Goal: Task Accomplishment & Management: Use online tool/utility

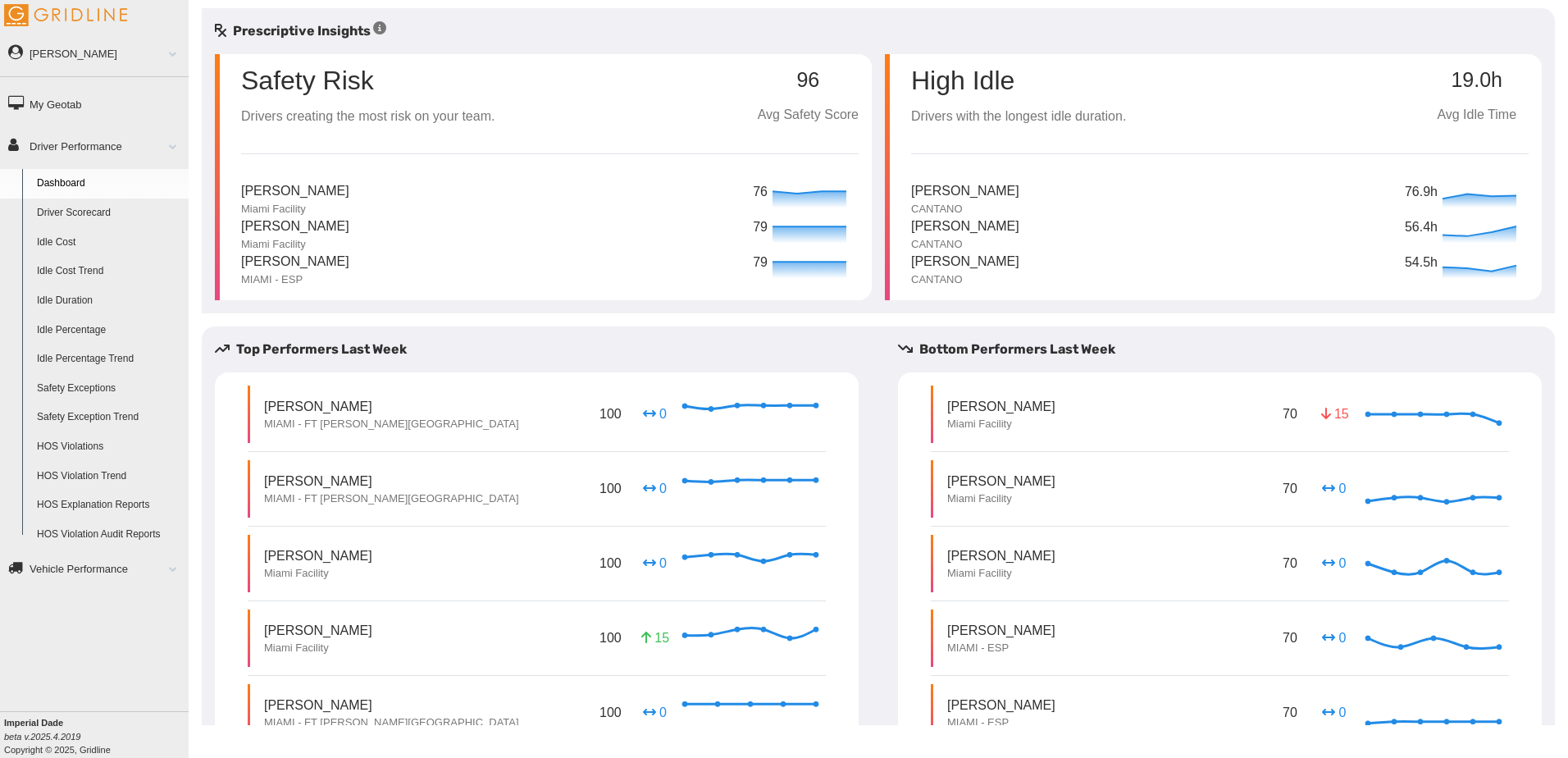
click at [95, 332] on link "Idle Percentage" at bounding box center [109, 331] width 159 height 30
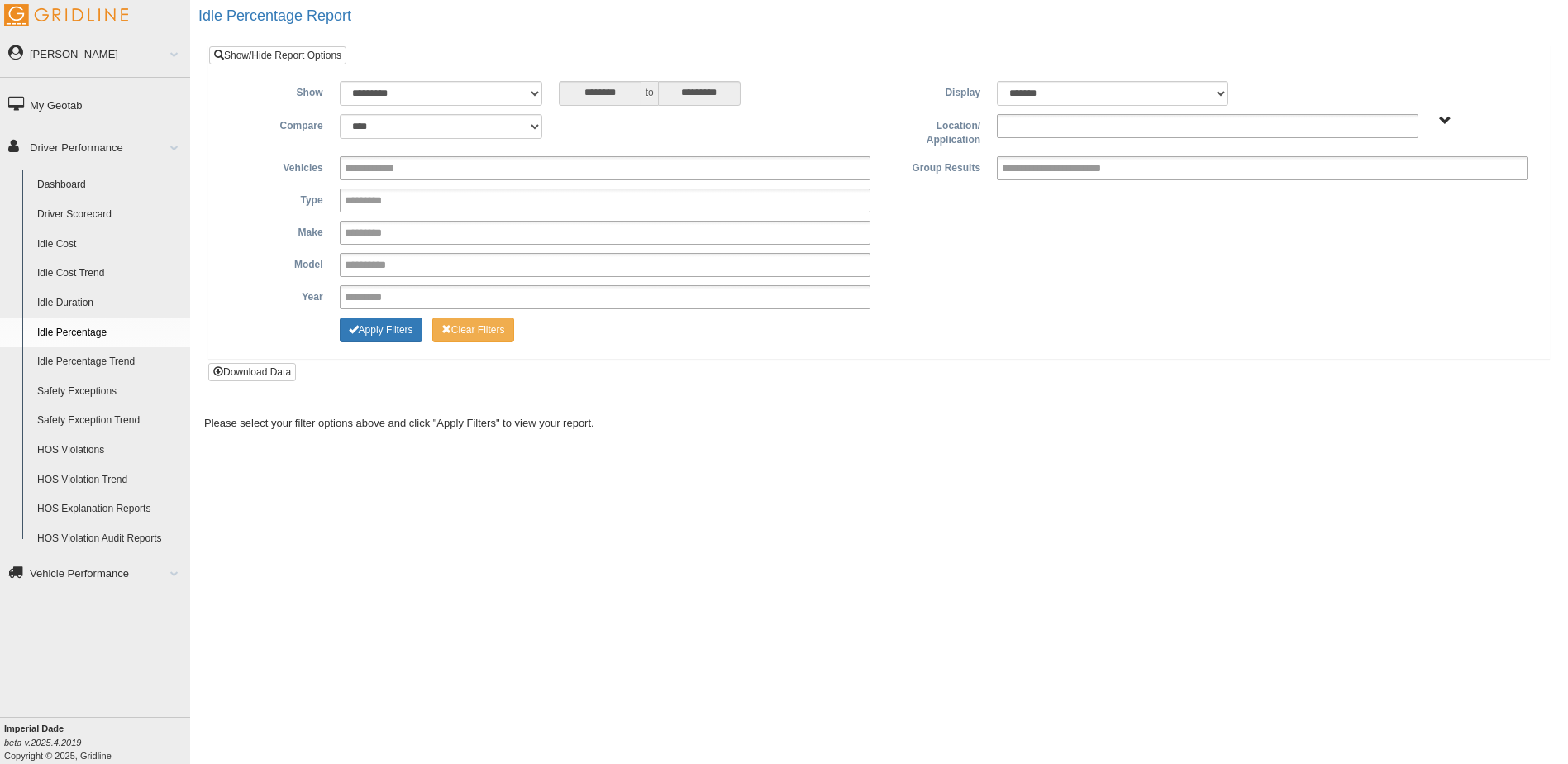
click at [1305, 123] on ul at bounding box center [1208, 126] width 421 height 24
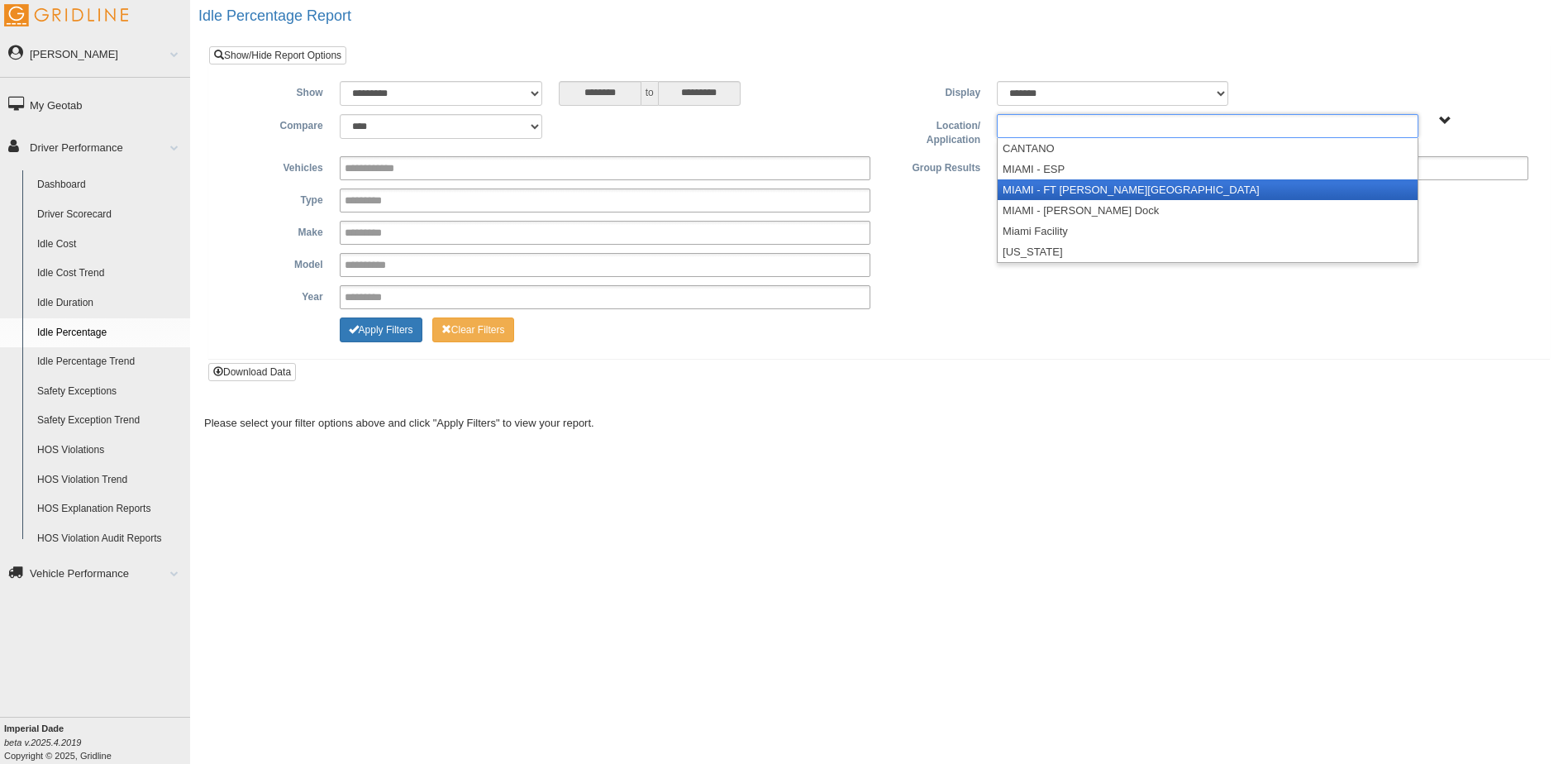
click at [1092, 185] on li "MIAMI - FT [PERSON_NAME][GEOGRAPHIC_DATA]" at bounding box center [1208, 190] width 420 height 21
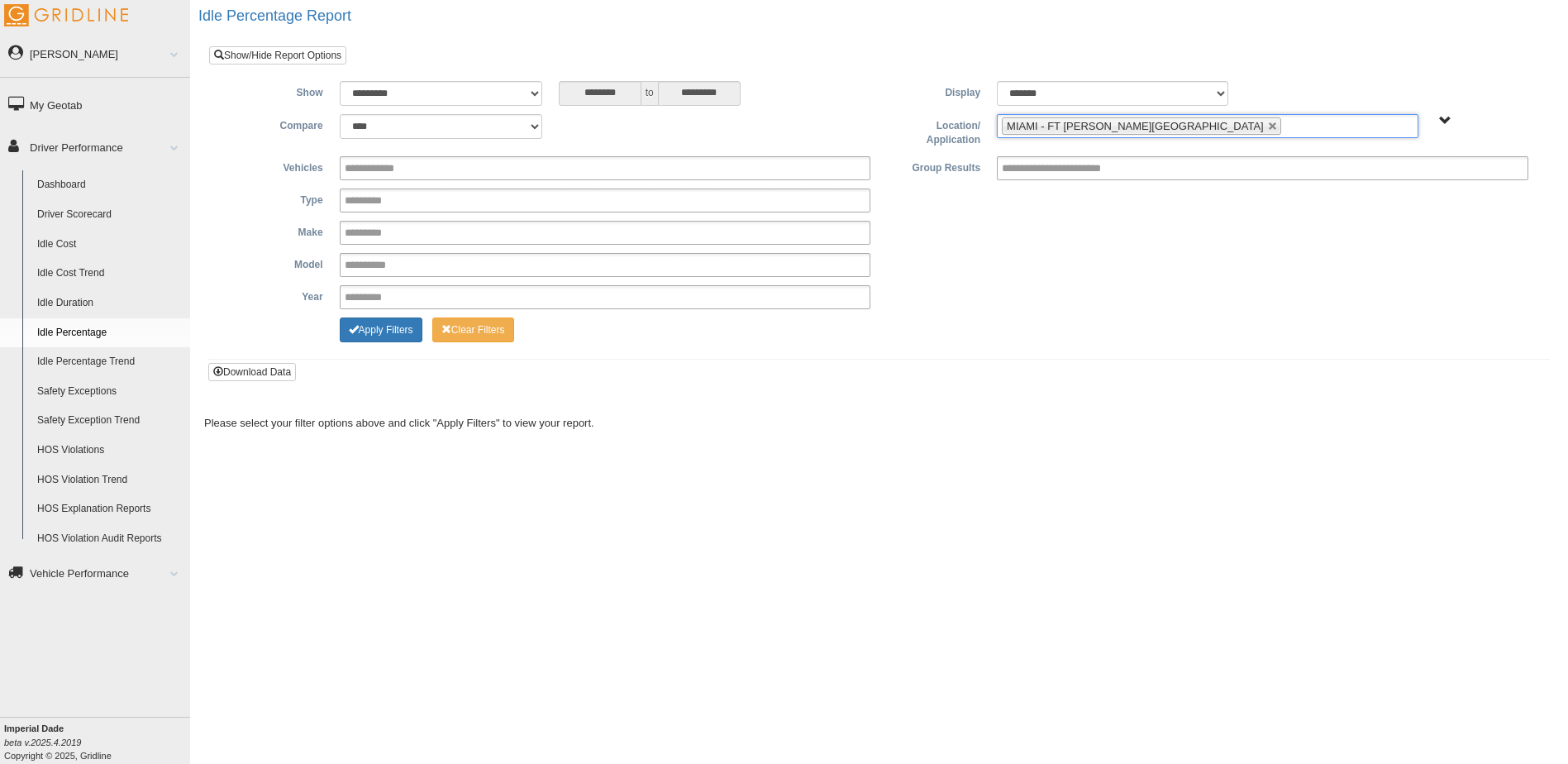
click at [1285, 130] on input "text" at bounding box center [1296, 126] width 21 height 21
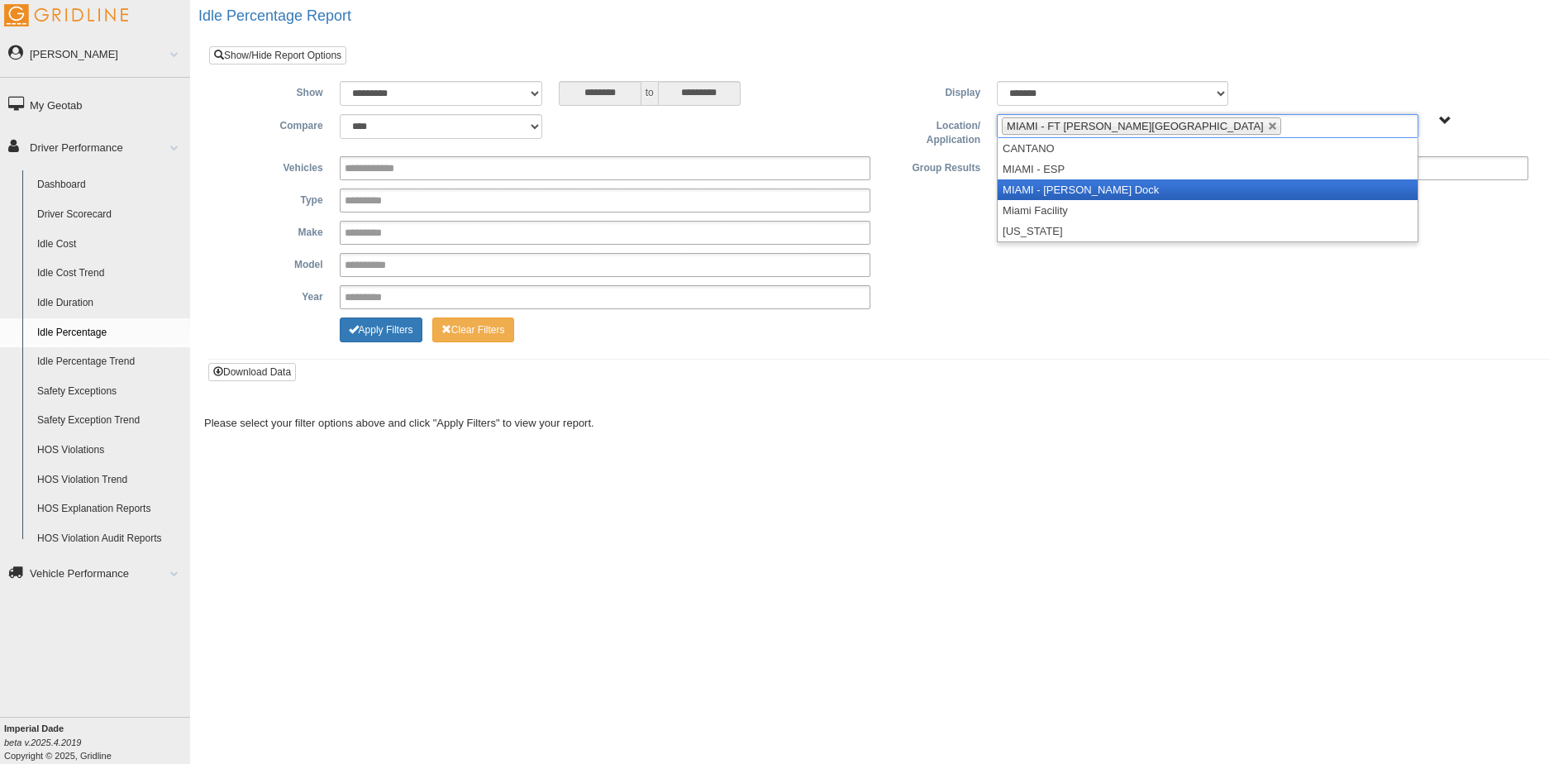
click at [1158, 184] on li "MIAMI - [PERSON_NAME] Dock" at bounding box center [1208, 190] width 420 height 21
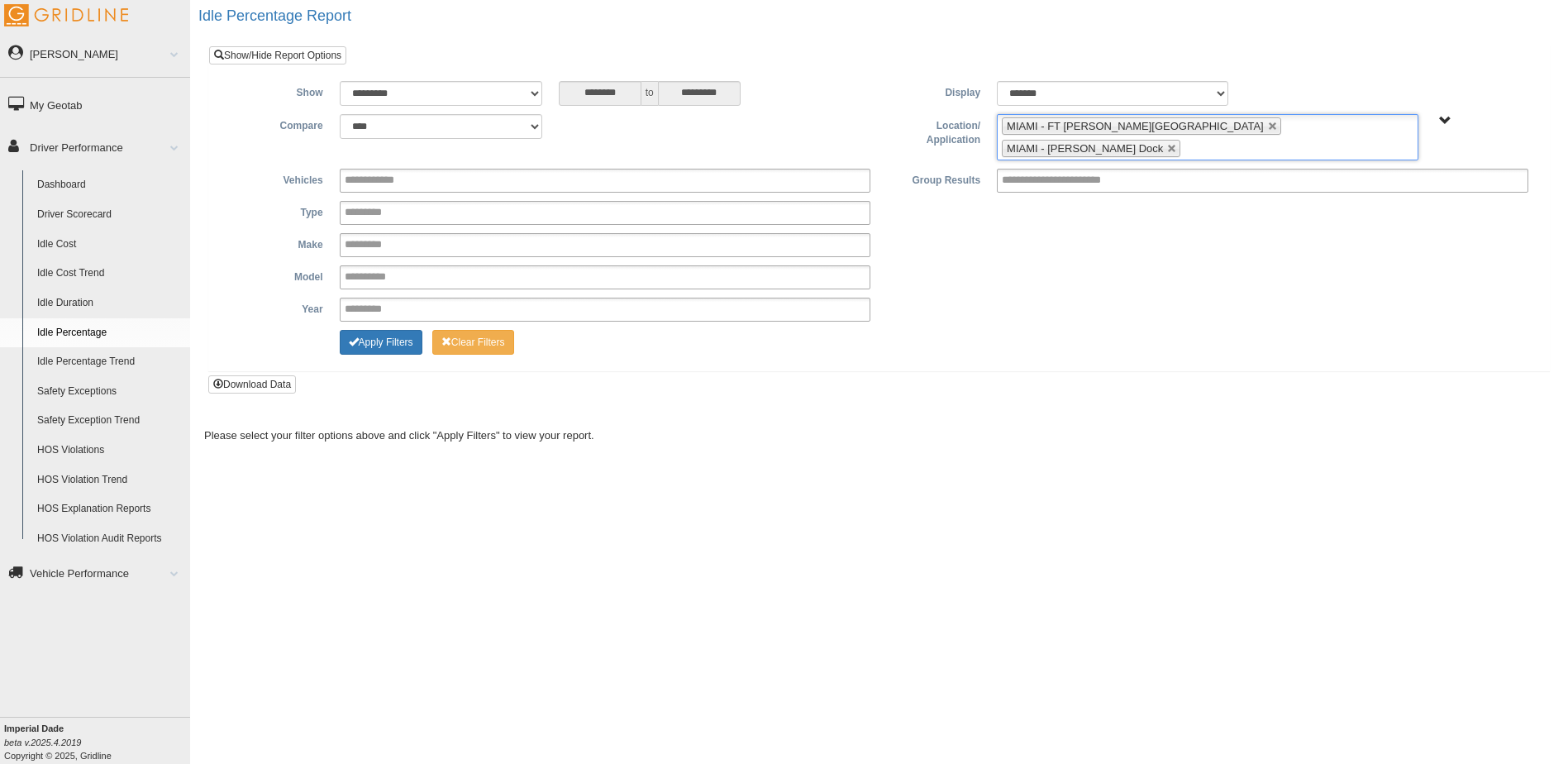
click at [1205, 138] on input "text" at bounding box center [1194, 148] width 21 height 21
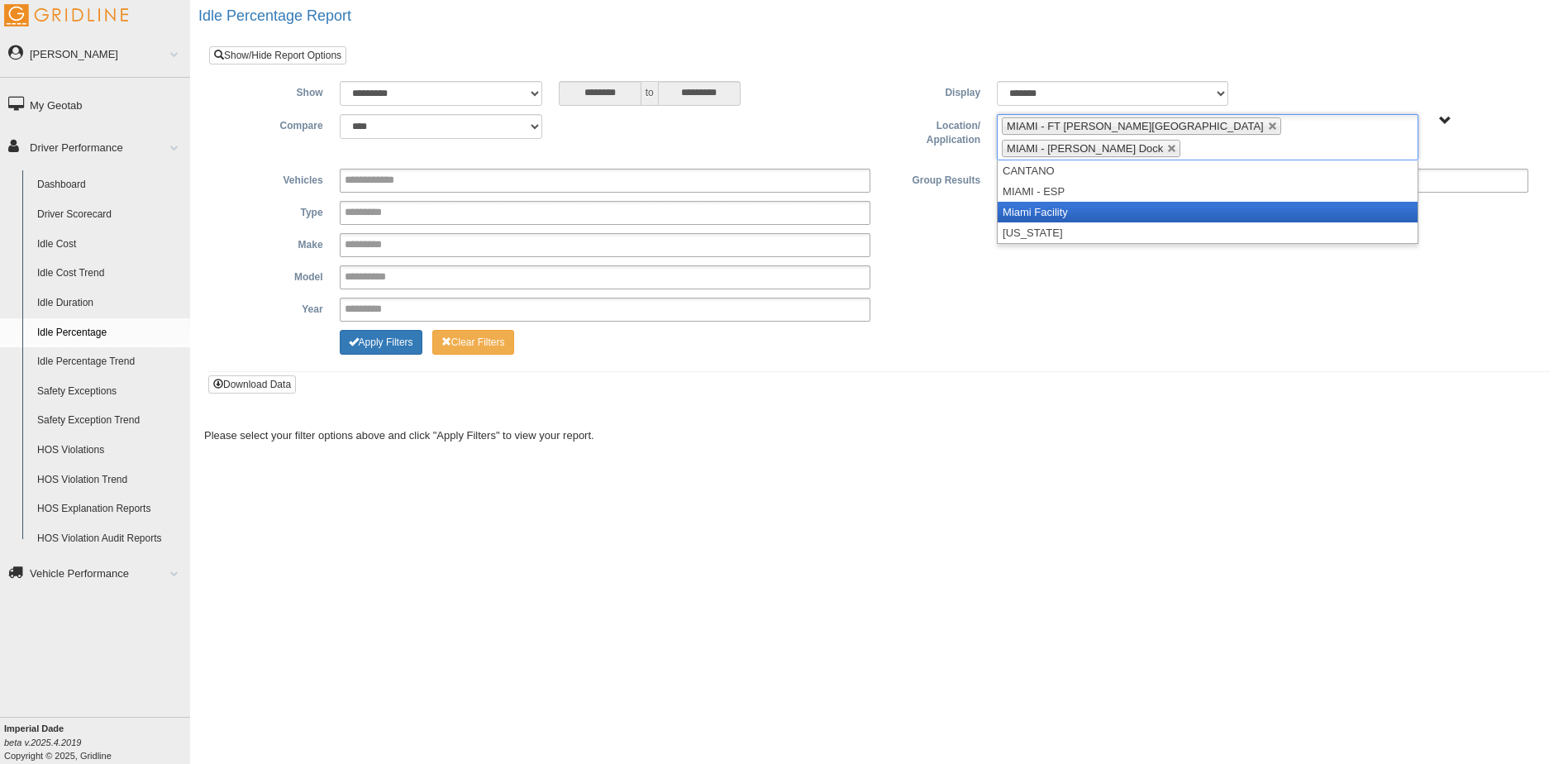
click at [1187, 201] on li "Miami Facility" at bounding box center [1208, 212] width 420 height 21
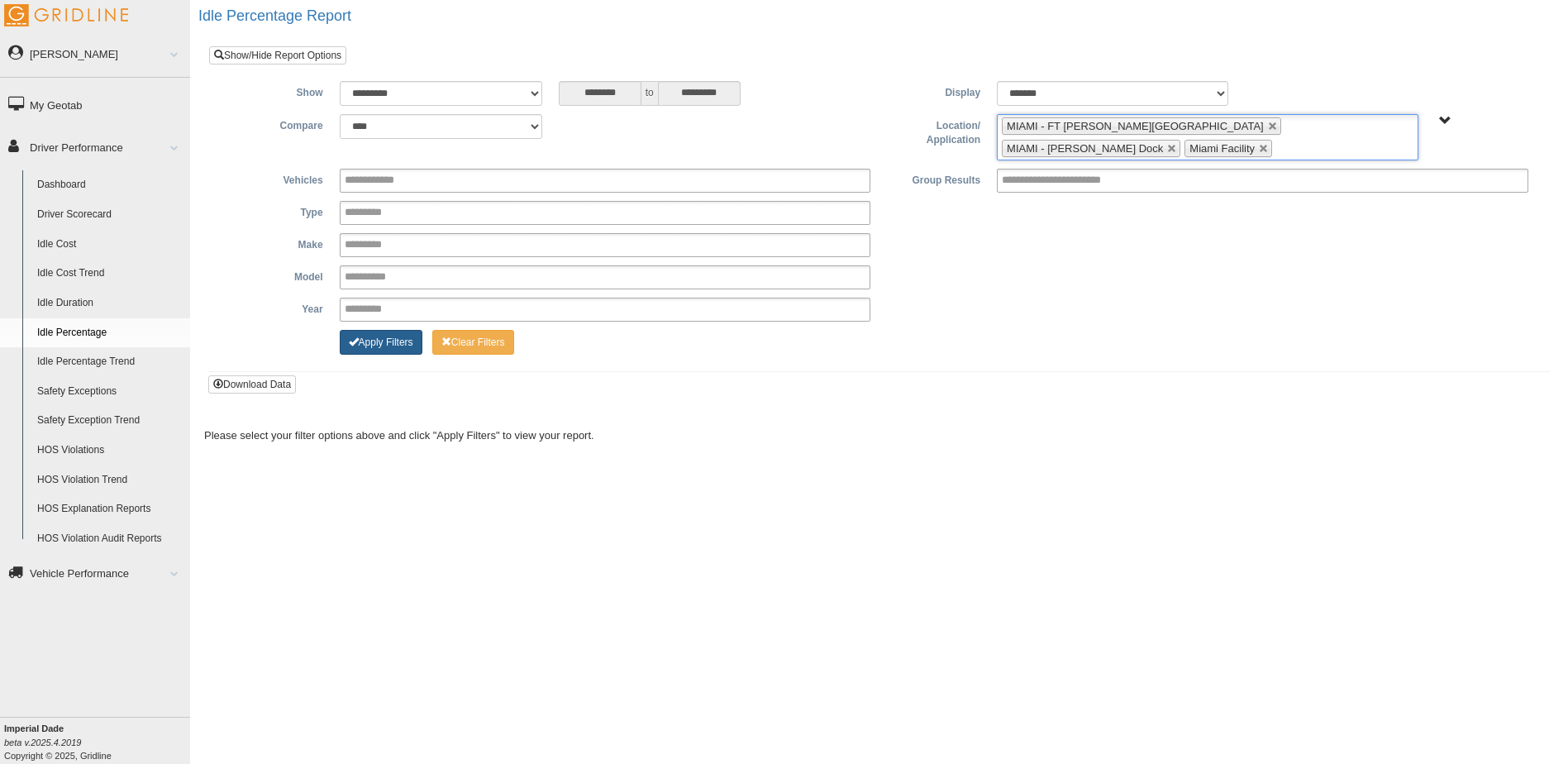
click at [398, 340] on button "Apply Filters" at bounding box center [381, 342] width 82 height 24
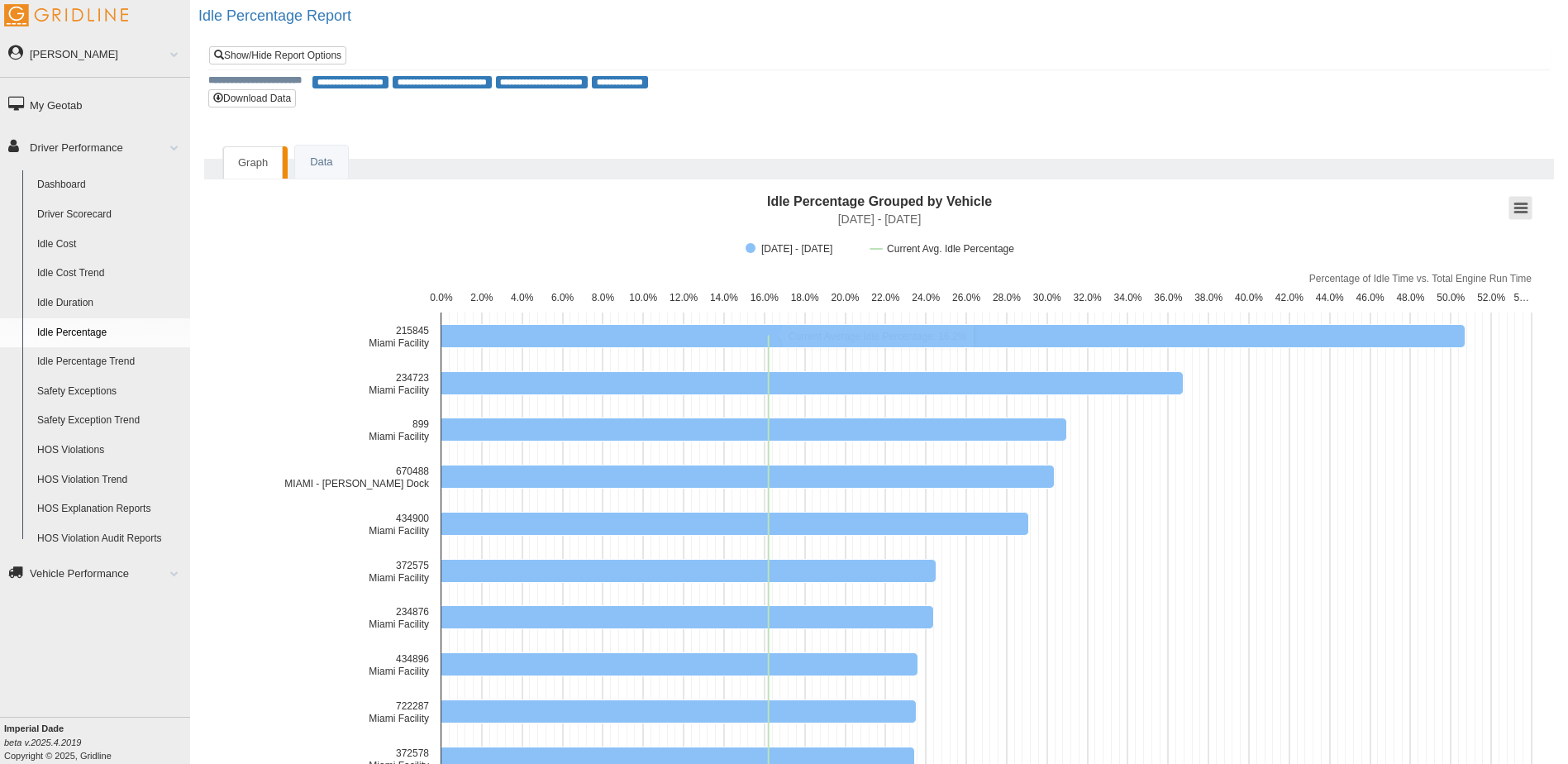
click at [1523, 205] on button "View chart menu, Idle Percentage Grouped by Vehicle" at bounding box center [1520, 208] width 23 height 23
click at [1479, 321] on li "Download PDF document" at bounding box center [1482, 320] width 92 height 14
click at [96, 205] on link "Driver Scorecard" at bounding box center [110, 215] width 160 height 30
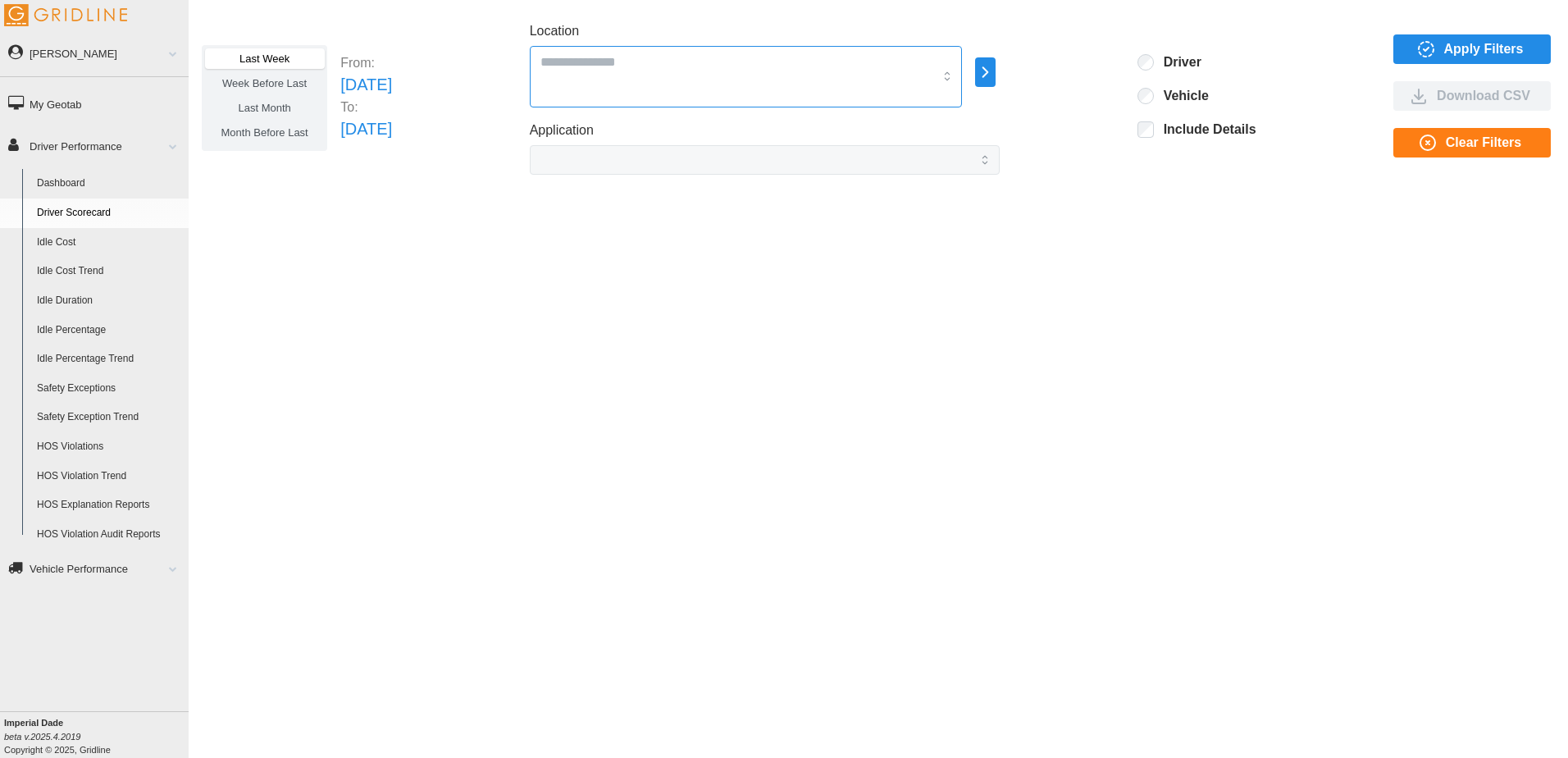
click at [664, 53] on input "Location" at bounding box center [738, 61] width 394 height 21
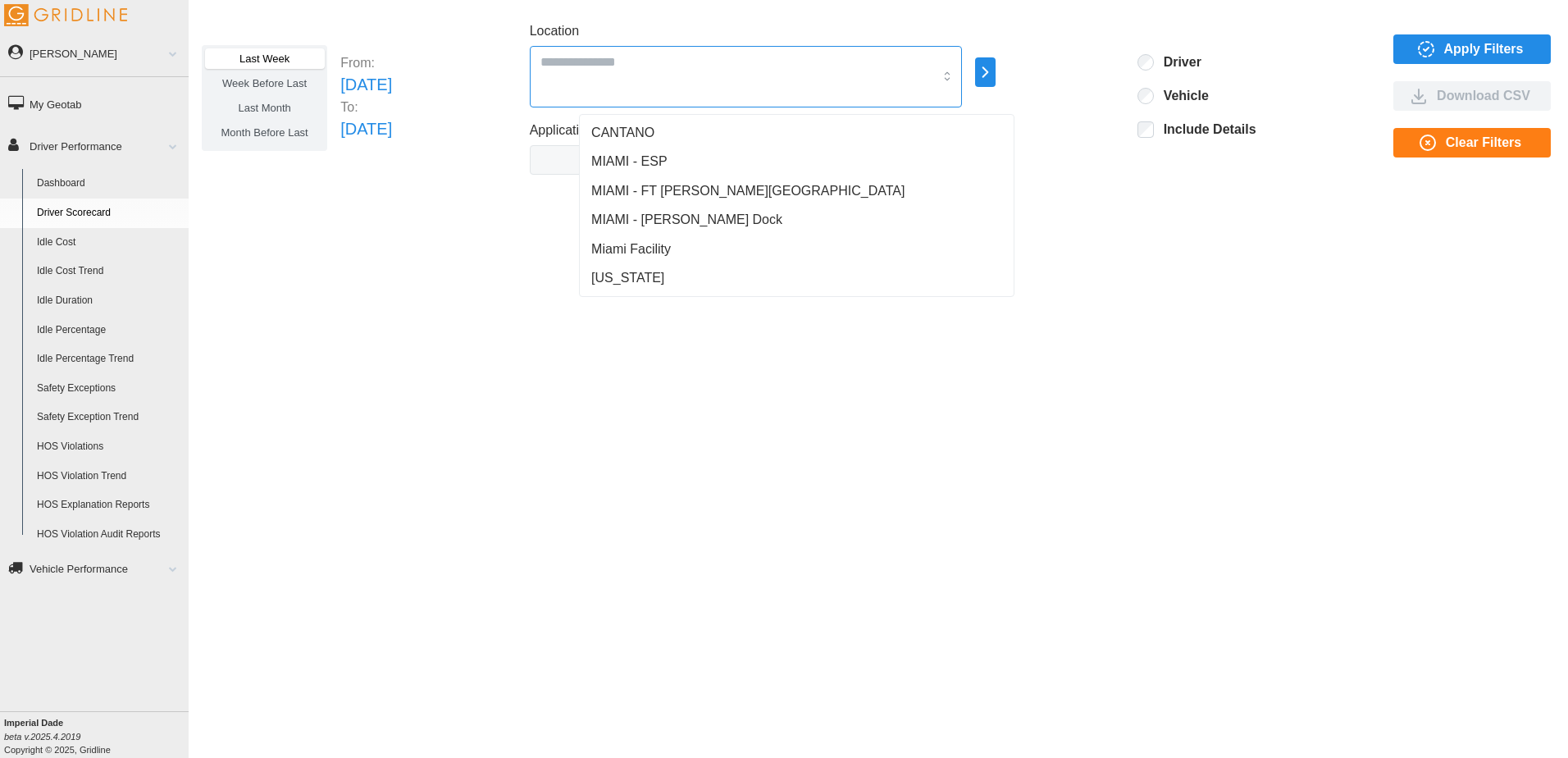
click at [644, 178] on div "MIAMI - FT [PERSON_NAME][GEOGRAPHIC_DATA]" at bounding box center [797, 191] width 427 height 30
click at [710, 213] on span "MIAMI - [PERSON_NAME] Dock" at bounding box center [687, 219] width 191 height 20
click at [693, 242] on div "Miami Facility" at bounding box center [797, 250] width 427 height 30
click at [1503, 45] on span "Apply Filters" at bounding box center [1484, 49] width 80 height 28
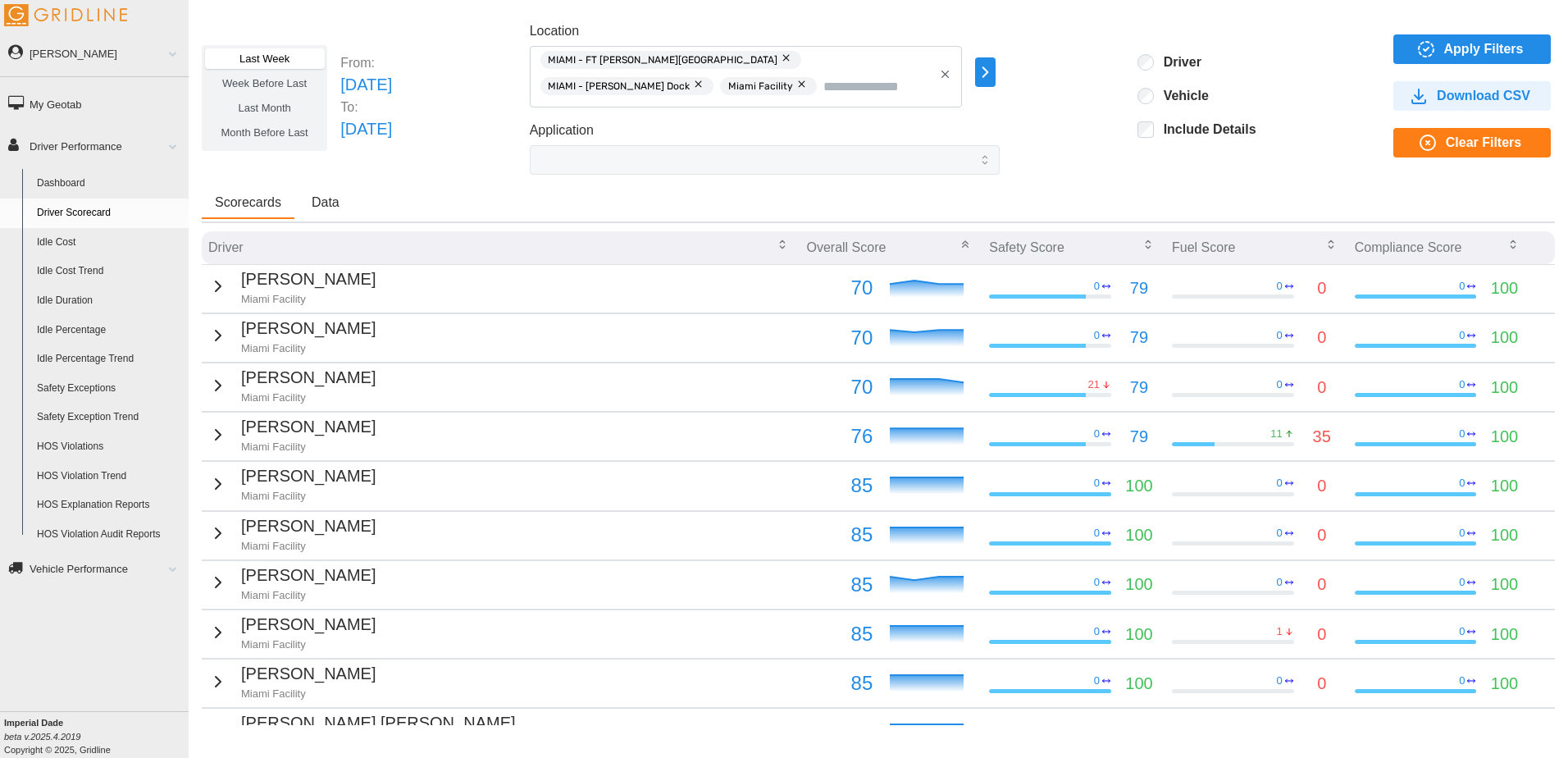
click at [214, 289] on icon "button" at bounding box center [217, 286] width 20 height 20
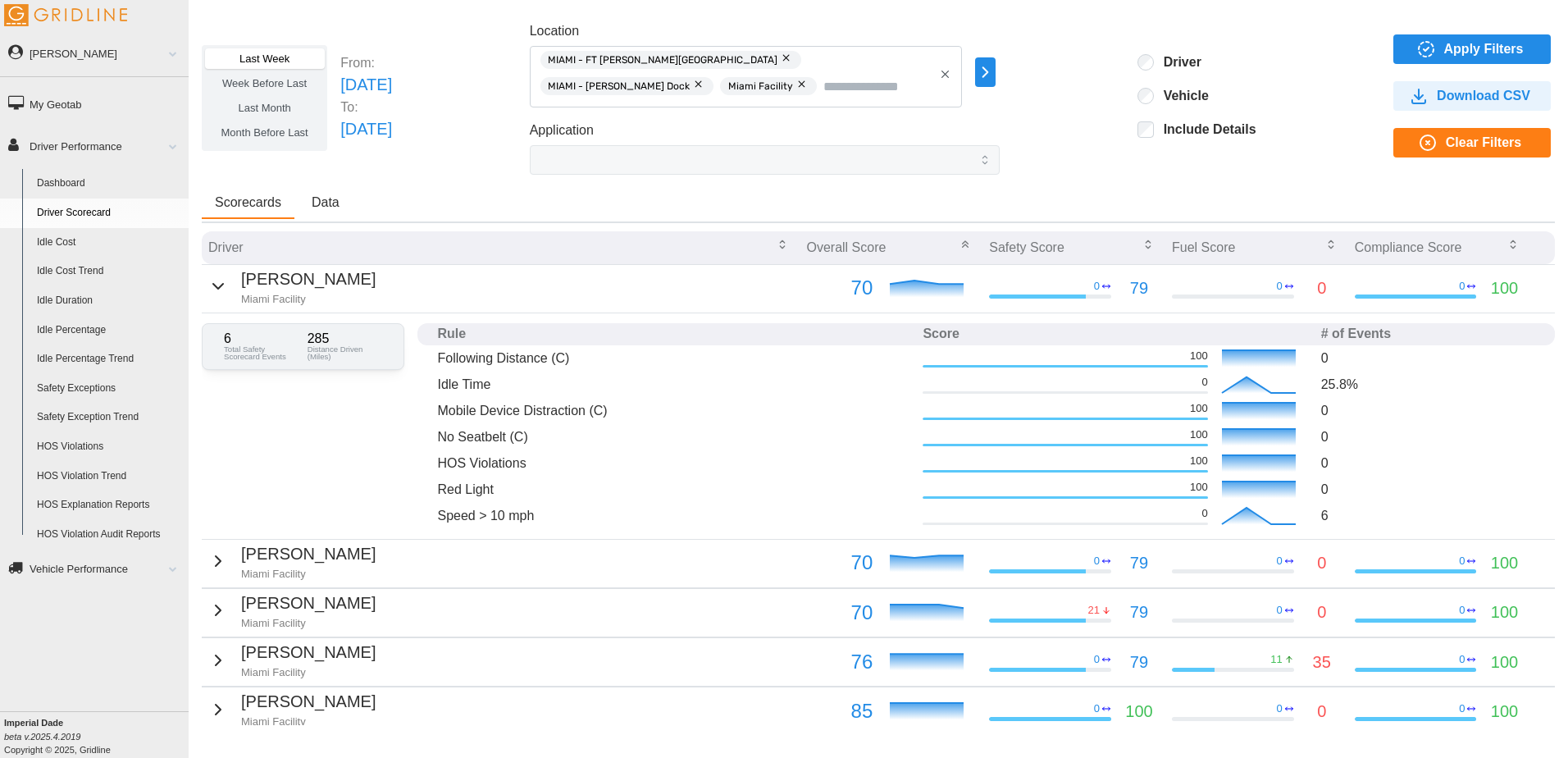
scroll to position [82, 0]
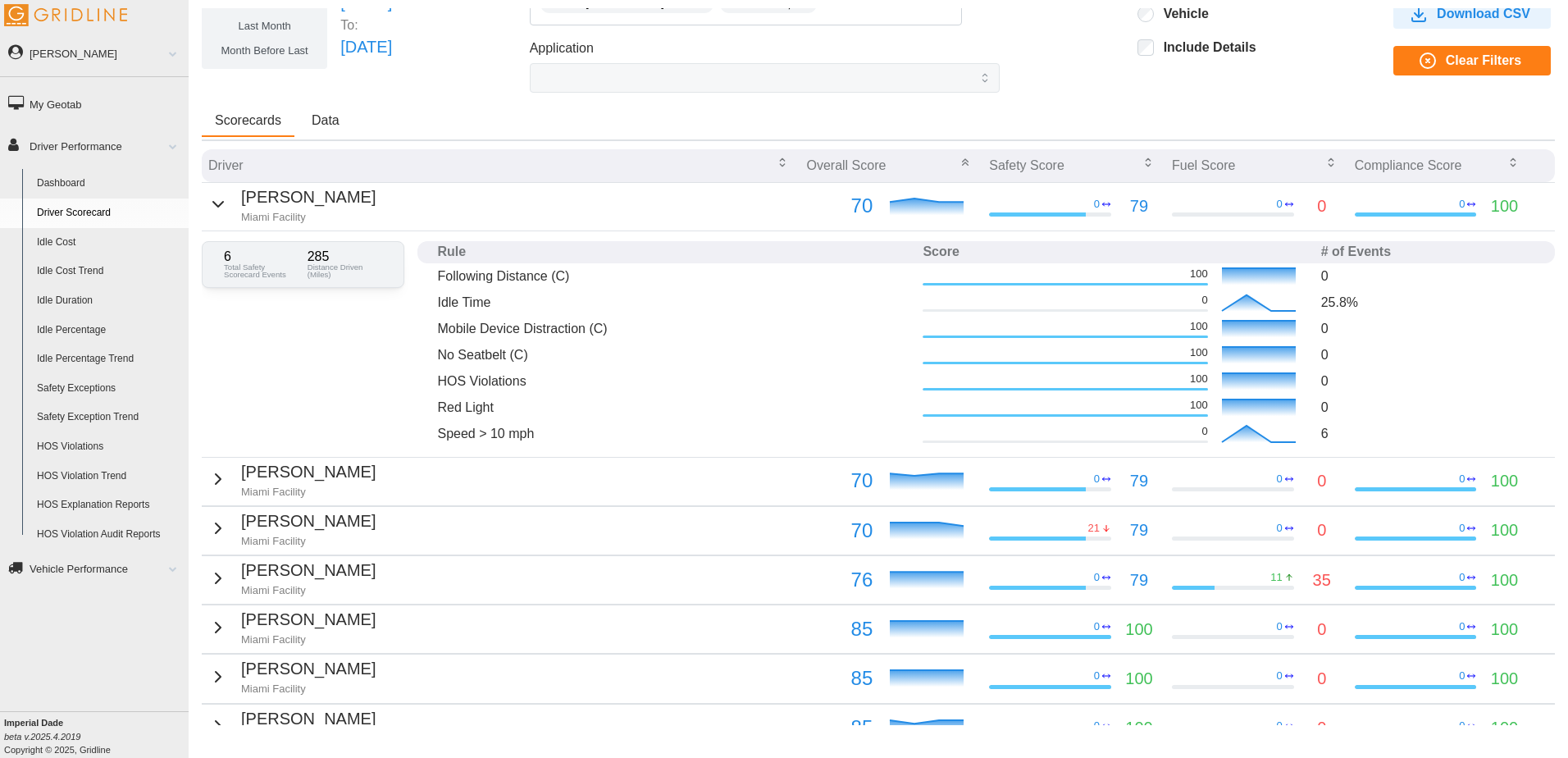
click at [217, 477] on icon "button" at bounding box center [217, 478] width 20 height 20
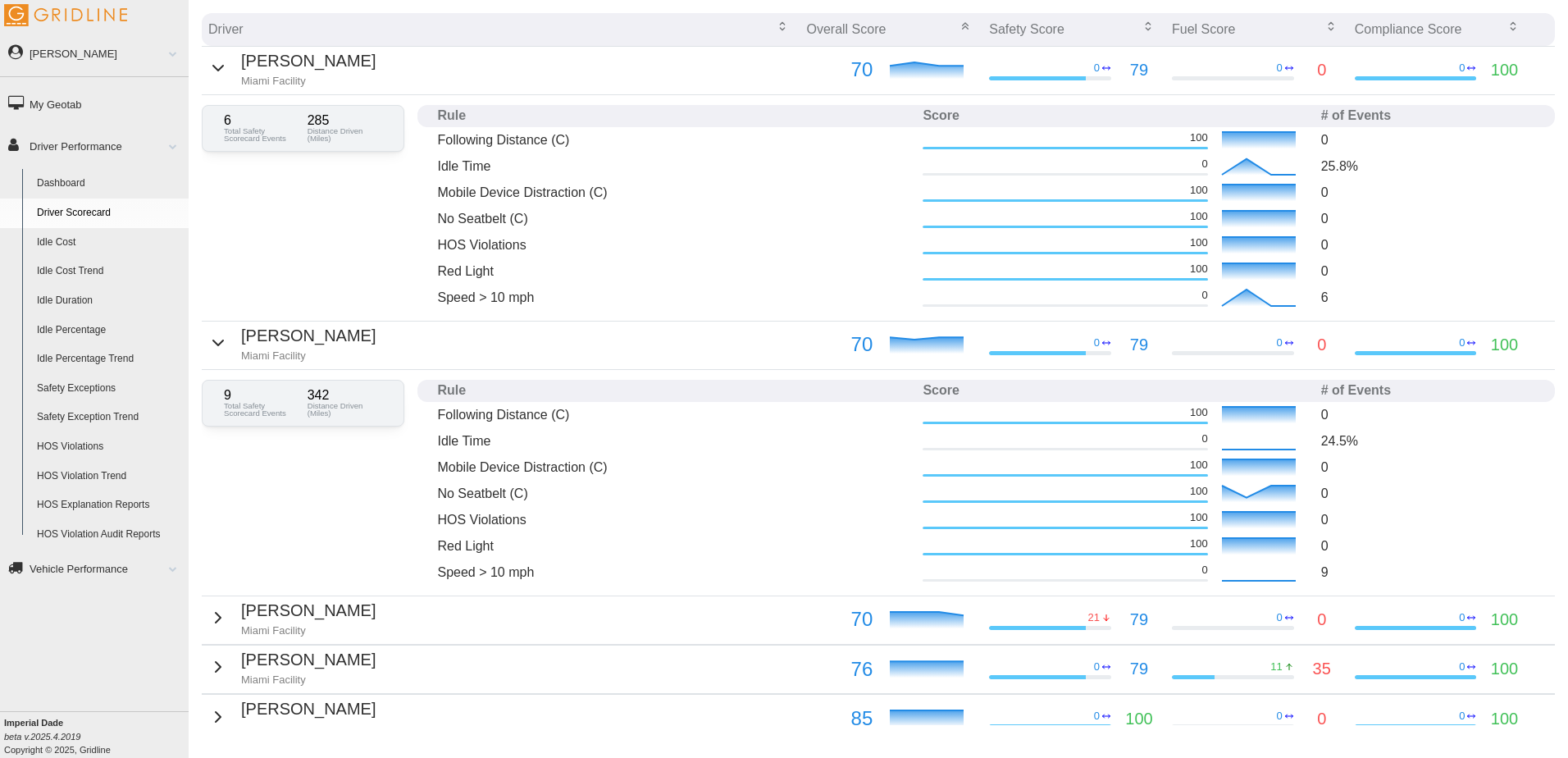
scroll to position [246, 0]
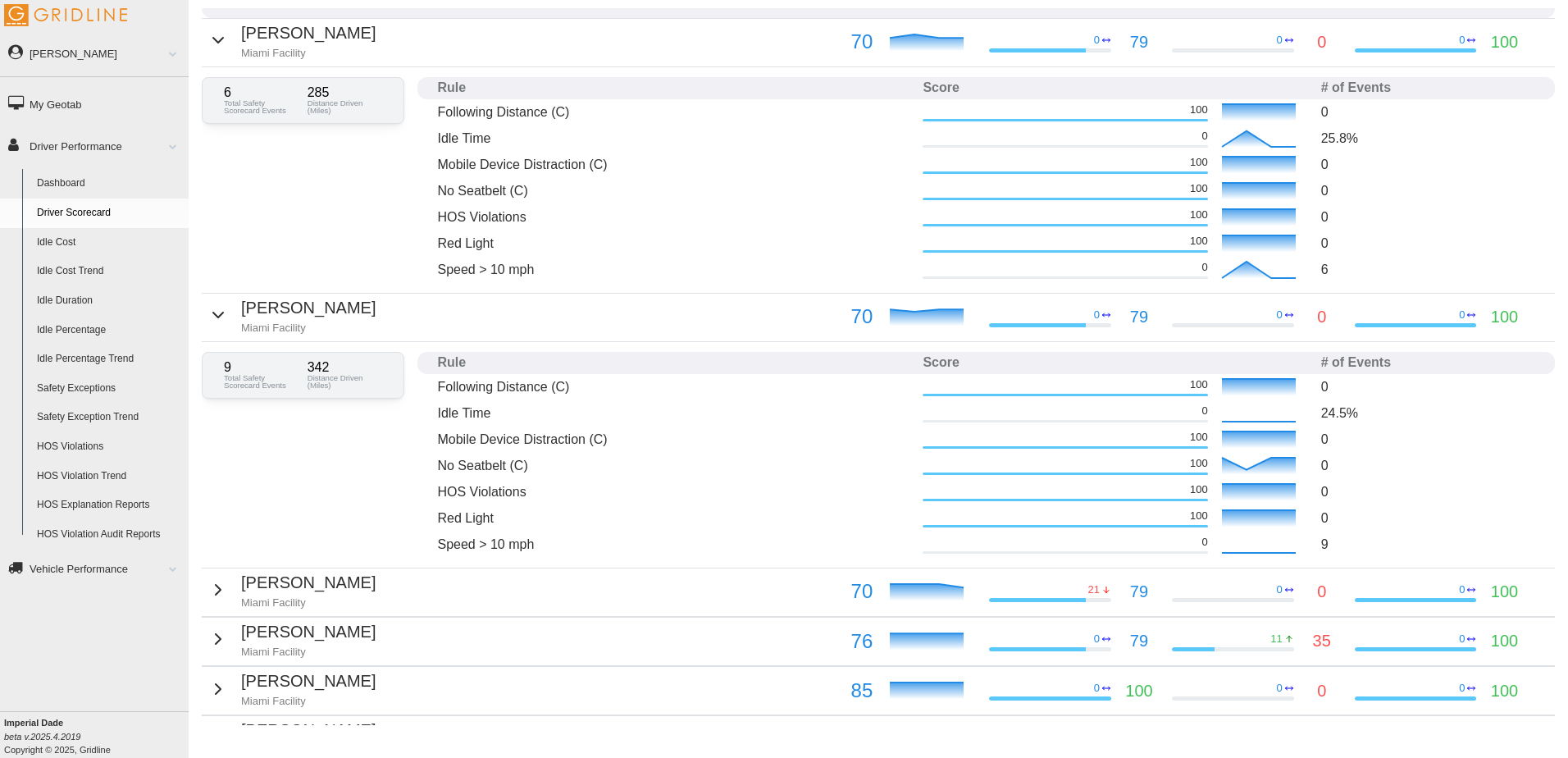
click at [216, 593] on icon "button" at bounding box center [217, 590] width 5 height 10
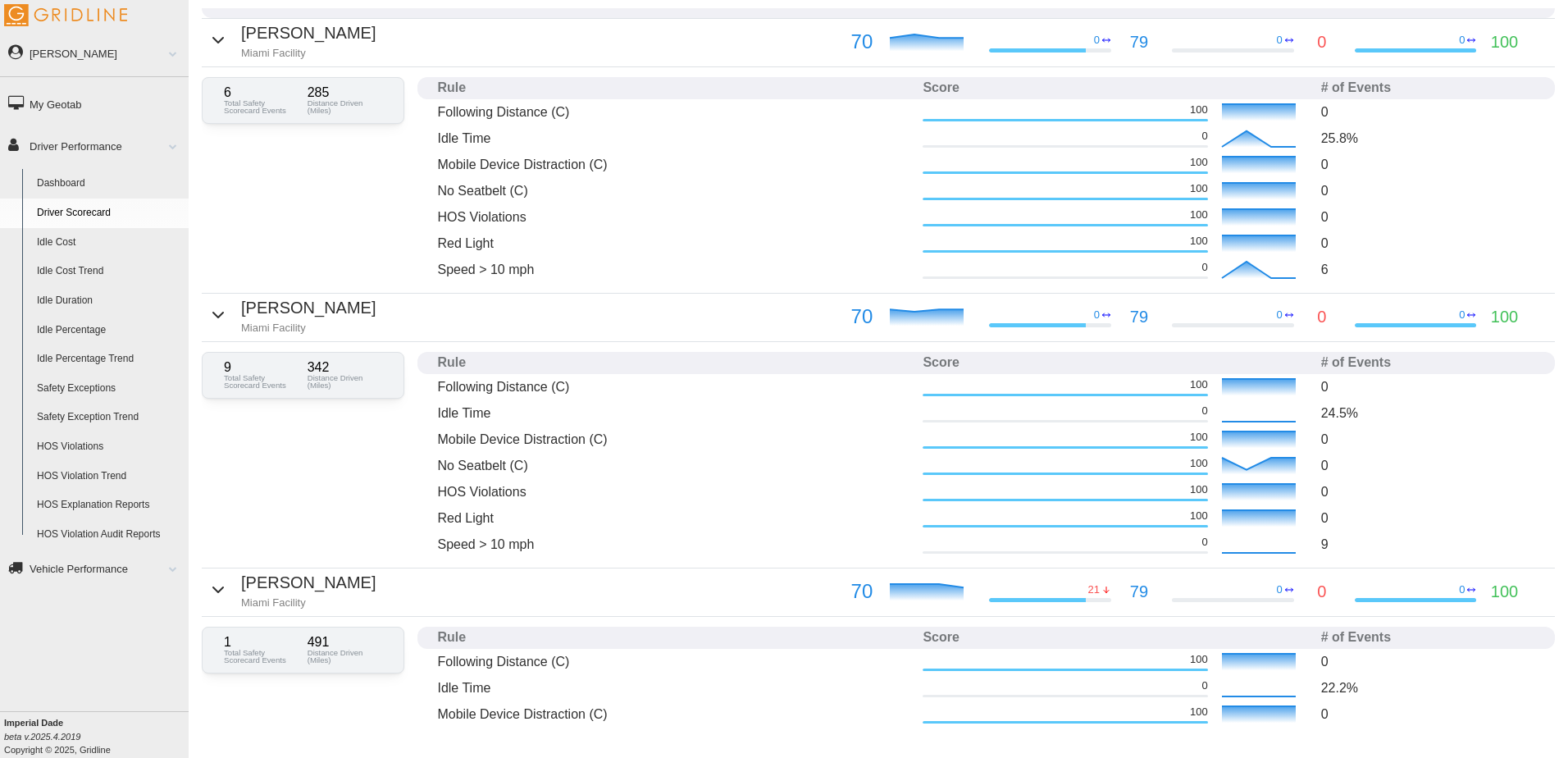
click at [216, 587] on icon "button" at bounding box center [218, 589] width 10 height 5
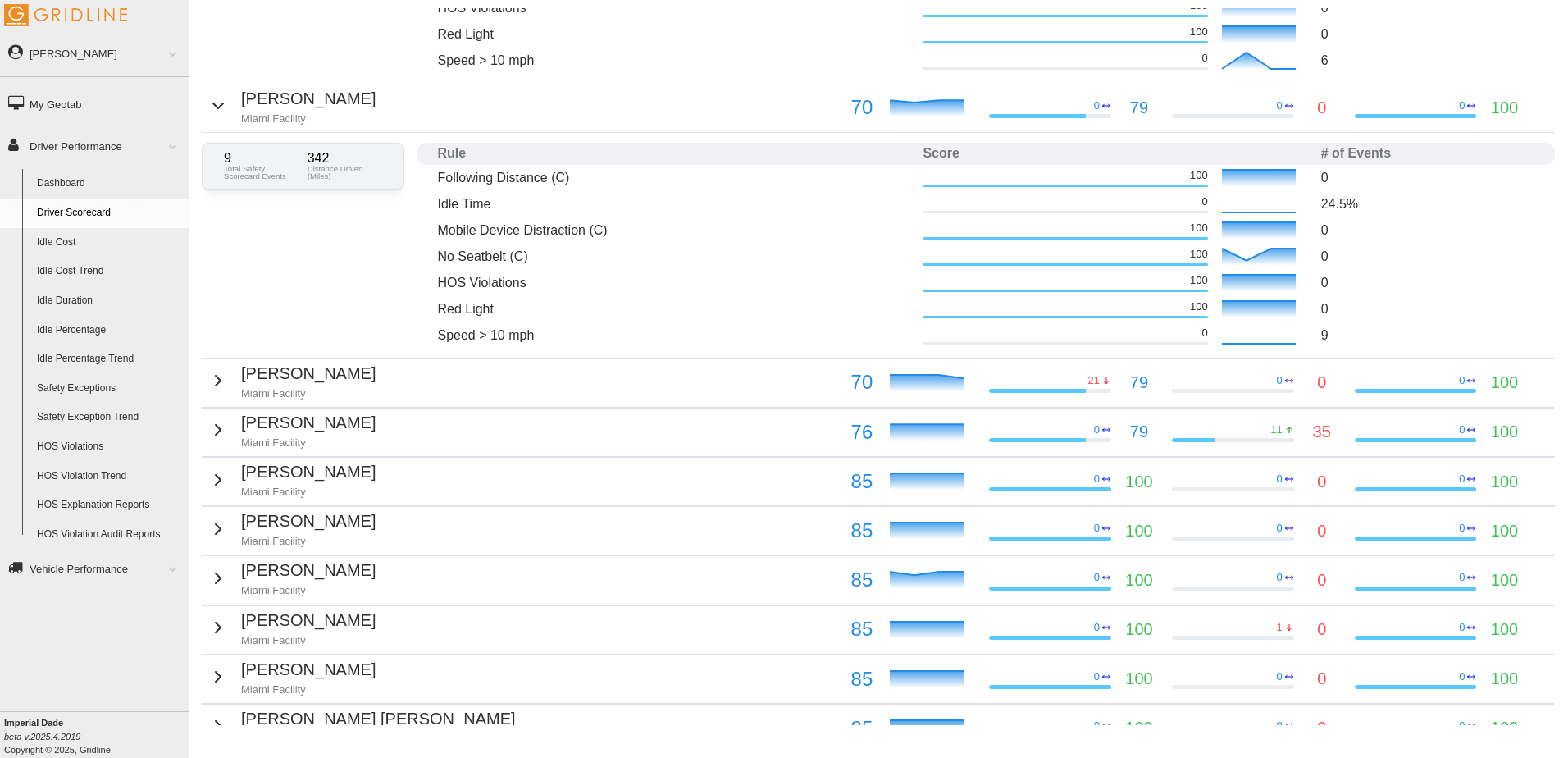
scroll to position [492, 0]
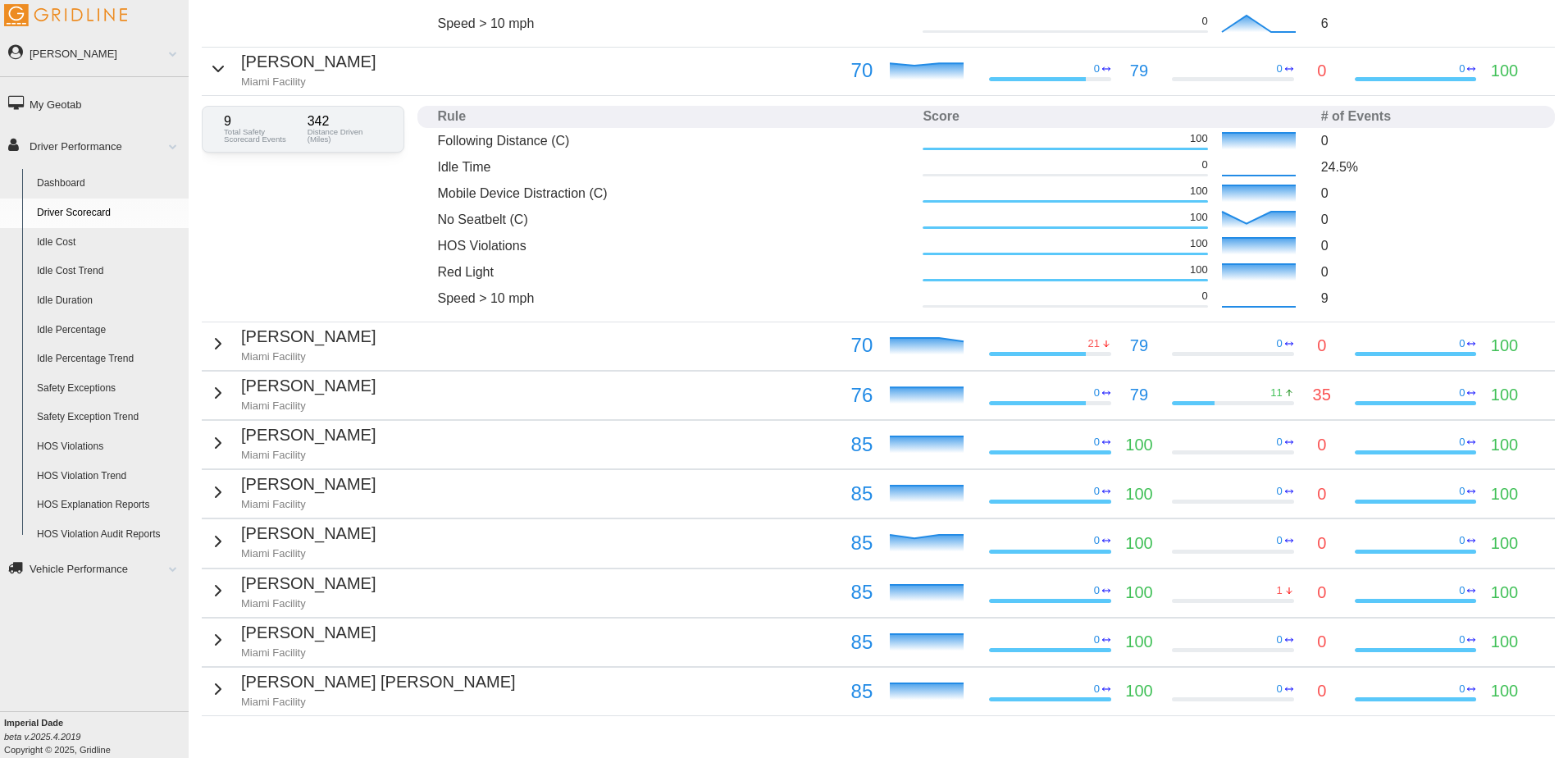
click at [218, 344] on icon "button" at bounding box center [217, 343] width 20 height 20
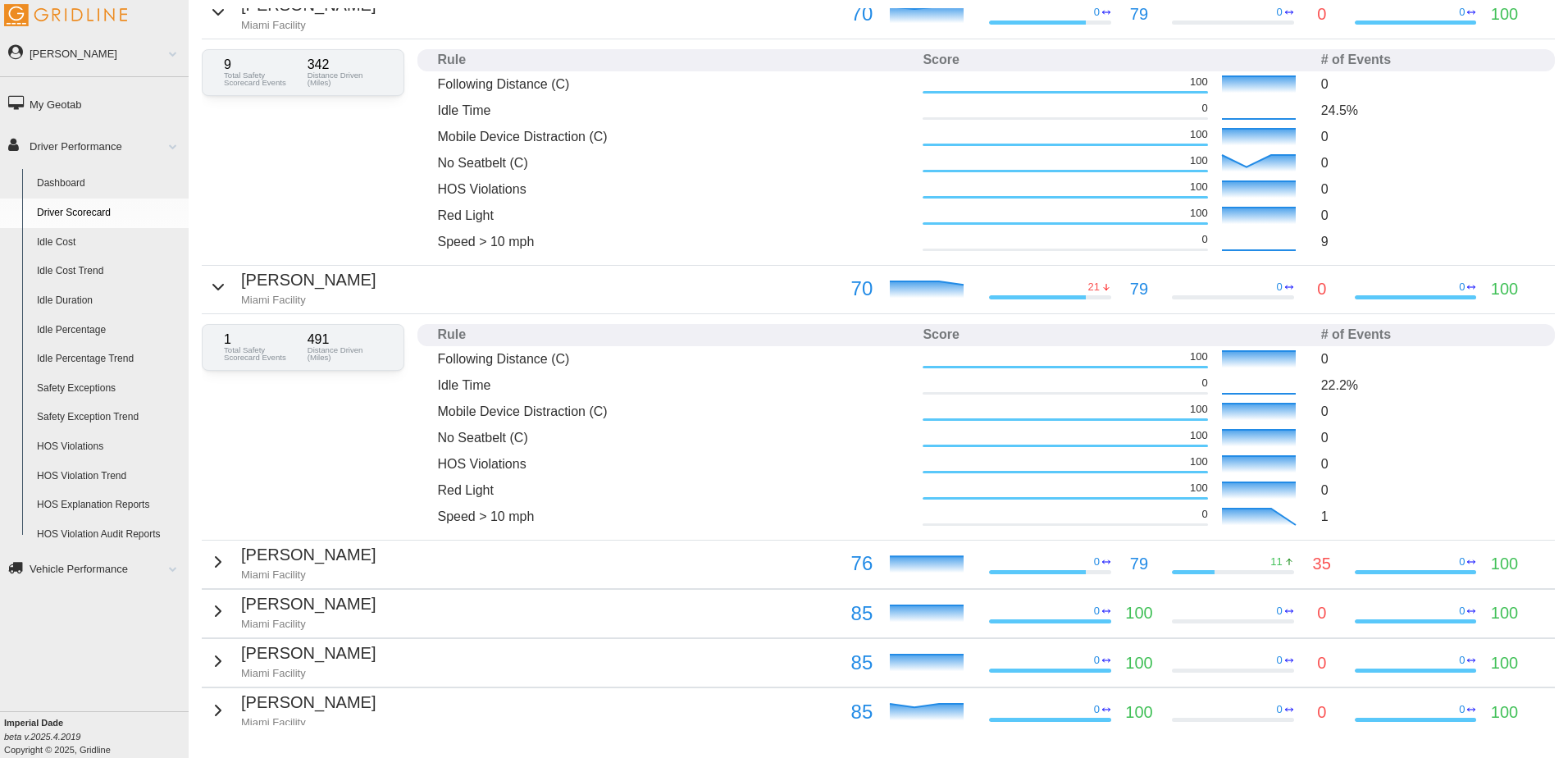
scroll to position [574, 0]
